Goal: Check status: Check status

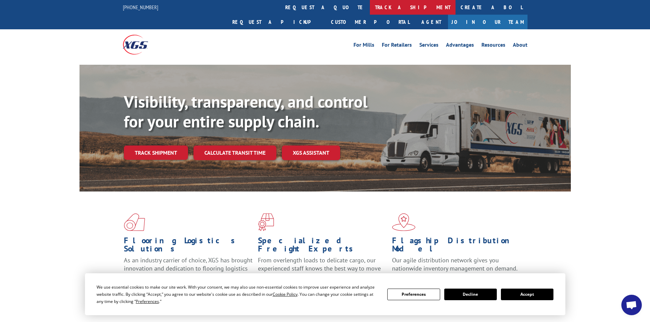
click at [370, 7] on link "track a shipment" at bounding box center [413, 7] width 86 height 15
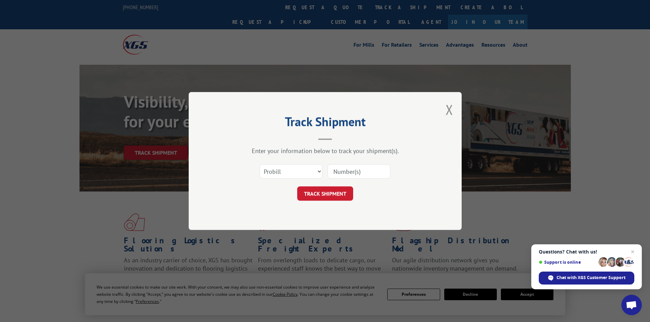
click at [350, 173] on input at bounding box center [359, 171] width 63 height 14
paste input "16332040"
type input "16332040"
click at [313, 192] on button "TRACK SHIPMENT" at bounding box center [325, 194] width 56 height 14
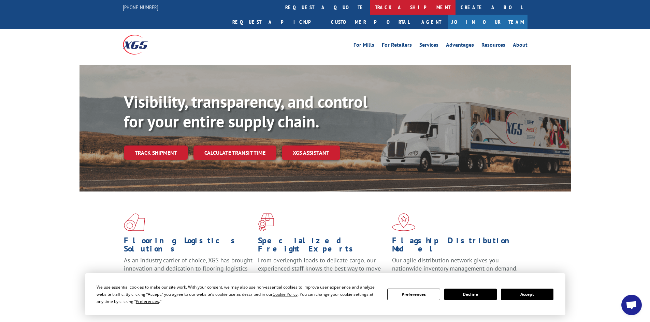
click at [370, 8] on link "track a shipment" at bounding box center [413, 7] width 86 height 15
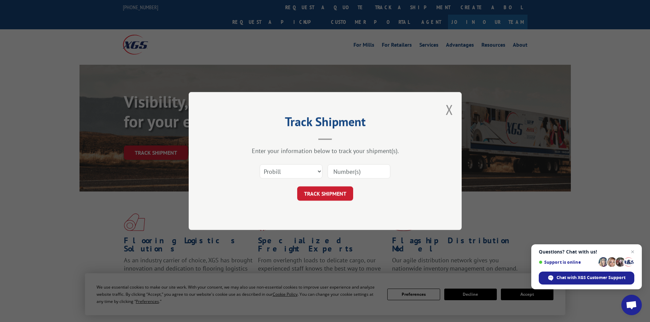
click at [339, 172] on input at bounding box center [359, 171] width 63 height 14
paste input "643230"
type input "643230"
click at [321, 194] on button "TRACK SHIPMENT" at bounding box center [325, 194] width 56 height 14
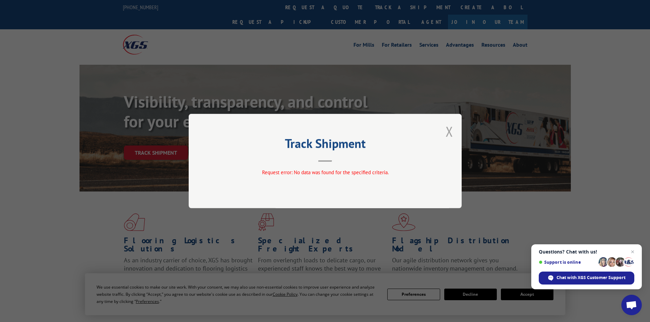
drag, startPoint x: 450, startPoint y: 131, endPoint x: 309, endPoint y: 63, distance: 156.9
click at [450, 131] on button "Close modal" at bounding box center [450, 131] width 8 height 18
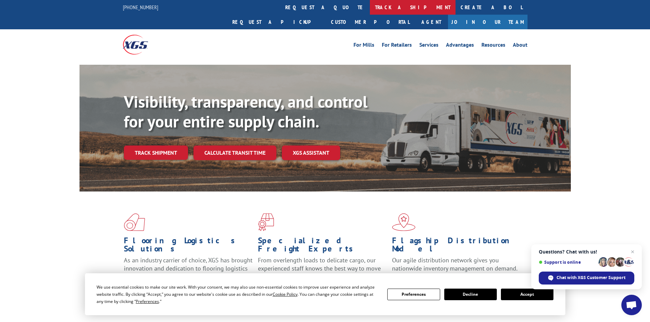
click at [370, 7] on link "track a shipment" at bounding box center [413, 7] width 86 height 15
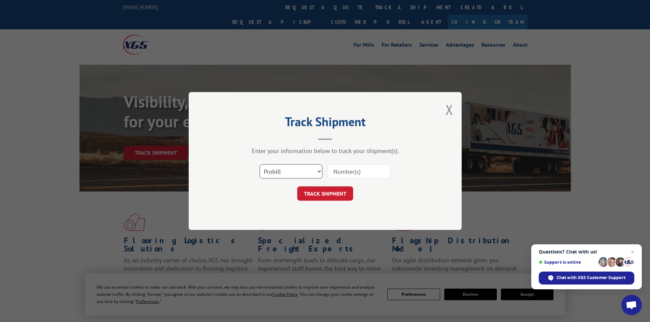
drag, startPoint x: 318, startPoint y: 170, endPoint x: 310, endPoint y: 172, distance: 8.5
click at [318, 170] on select "Select category... Probill BOL PO" at bounding box center [291, 171] width 63 height 14
select select "po"
click at [260, 164] on select "Select category... Probill BOL PO" at bounding box center [291, 171] width 63 height 14
drag, startPoint x: 335, startPoint y: 176, endPoint x: 336, endPoint y: 172, distance: 4.6
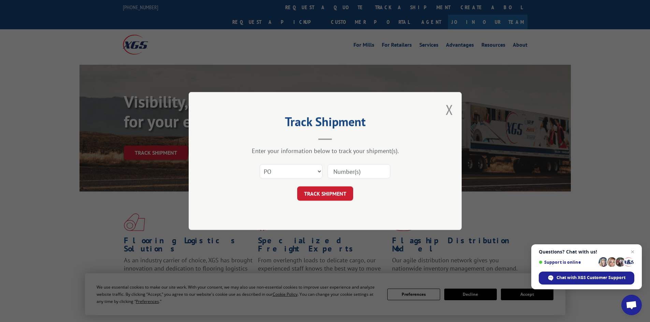
click at [335, 174] on input at bounding box center [359, 171] width 63 height 14
paste input "87530072"
click at [335, 173] on input "87530072" at bounding box center [359, 171] width 63 height 14
type input "87530072"
click at [326, 189] on button "TRACK SHIPMENT" at bounding box center [325, 194] width 56 height 14
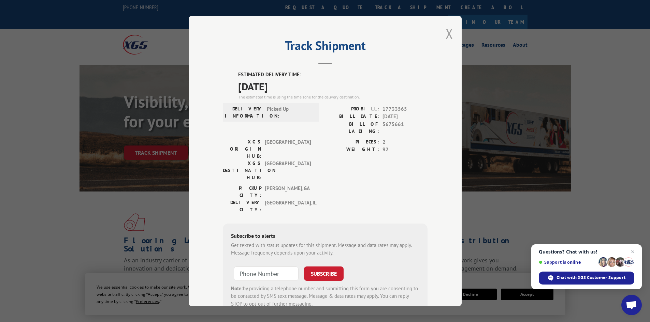
click at [447, 31] on button "Close modal" at bounding box center [450, 34] width 8 height 18
